Goal: Task Accomplishment & Management: Manage account settings

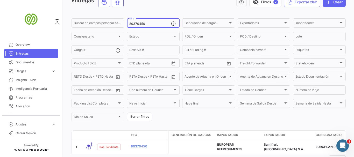
scroll to position [52, 0]
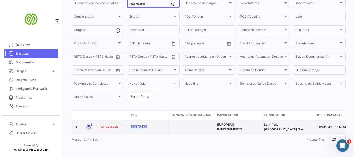
type input "80370450"
click at [138, 124] on link "80370450" at bounding box center [148, 126] width 35 height 5
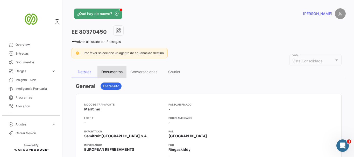
click at [110, 71] on div "Documentos" at bounding box center [111, 72] width 21 height 4
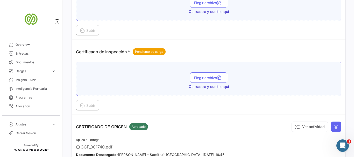
scroll to position [207, 0]
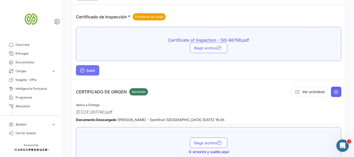
click at [91, 69] on span "Subir" at bounding box center [87, 70] width 15 height 4
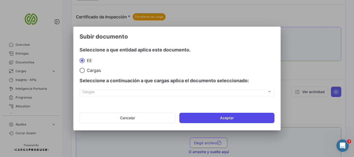
click at [222, 118] on button "Aceptar" at bounding box center [226, 118] width 95 height 10
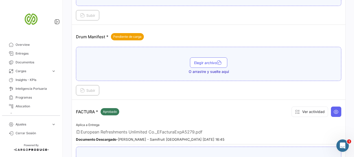
scroll to position [466, 0]
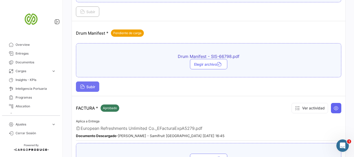
click at [91, 88] on span "Subir" at bounding box center [87, 87] width 15 height 4
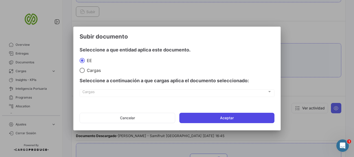
click at [223, 118] on button "Aceptar" at bounding box center [226, 118] width 95 height 10
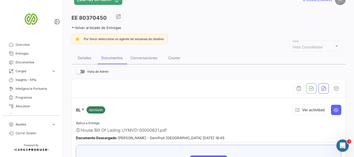
scroll to position [0, 0]
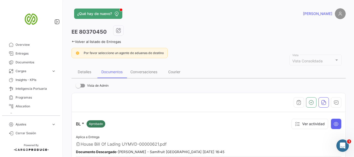
click at [75, 41] on link "Volver al listado de Entregas" at bounding box center [95, 42] width 49 height 4
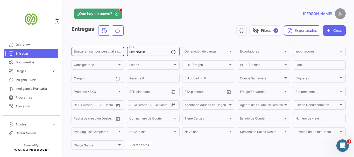
drag, startPoint x: 147, startPoint y: 53, endPoint x: 103, endPoint y: 46, distance: 44.7
click at [0, 0] on div "Buscar en campos personalizados... 80370450 EE # Generación de cargas Generació…" at bounding box center [0, 0] width 0 height 0
paste input "1348"
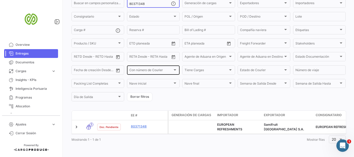
scroll to position [52, 0]
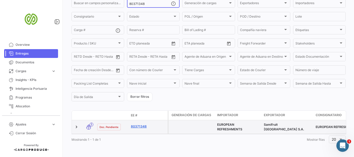
type input "80371348"
click at [138, 124] on link "80371348" at bounding box center [148, 126] width 35 height 5
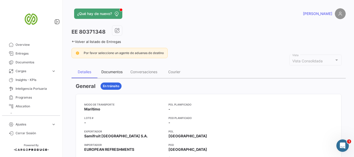
click at [109, 73] on div "Documentos" at bounding box center [111, 72] width 21 height 4
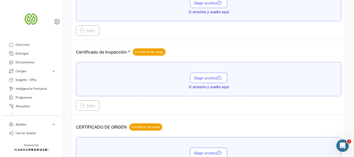
scroll to position [155, 0]
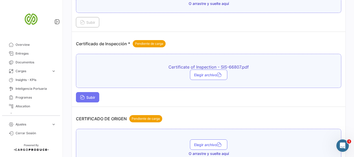
click at [88, 100] on button "Subir" at bounding box center [87, 97] width 23 height 10
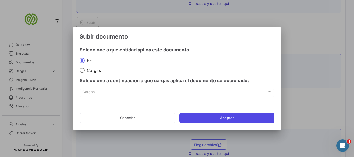
click at [214, 119] on button "Aceptar" at bounding box center [226, 118] width 95 height 10
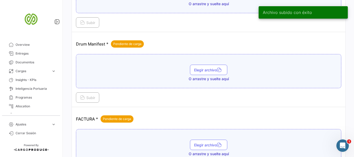
scroll to position [414, 0]
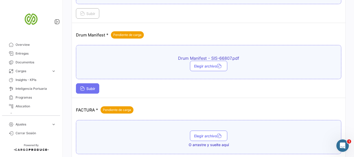
click at [89, 87] on span "Subir" at bounding box center [87, 88] width 15 height 4
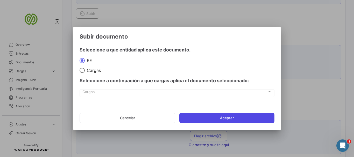
click at [226, 116] on button "Aceptar" at bounding box center [226, 118] width 95 height 10
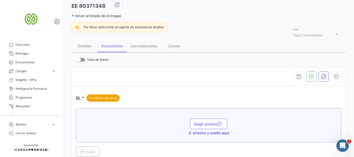
scroll to position [0, 0]
